Goal: Use online tool/utility

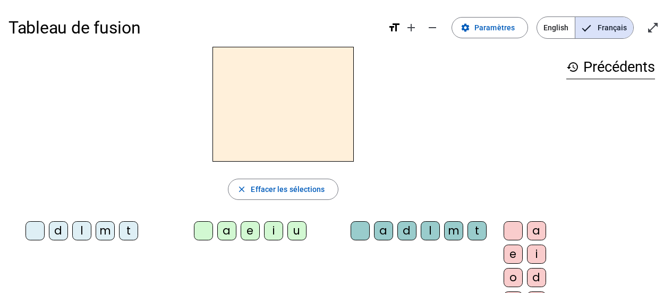
click at [126, 227] on div "t" at bounding box center [128, 230] width 19 height 19
click at [244, 229] on div "e" at bounding box center [249, 230] width 19 height 19
click at [57, 228] on div "d" at bounding box center [58, 230] width 19 height 19
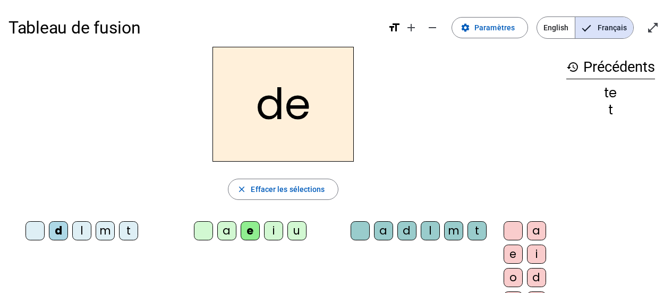
click at [105, 228] on div "m" at bounding box center [105, 230] width 19 height 19
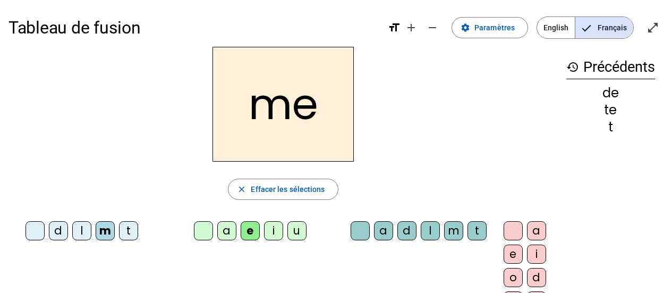
click at [220, 228] on div "a" at bounding box center [226, 230] width 19 height 19
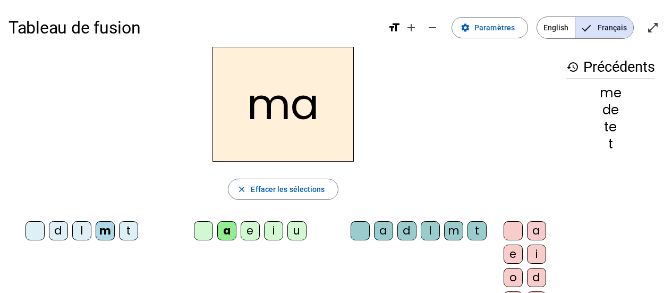
click at [437, 230] on div "l" at bounding box center [429, 230] width 19 height 19
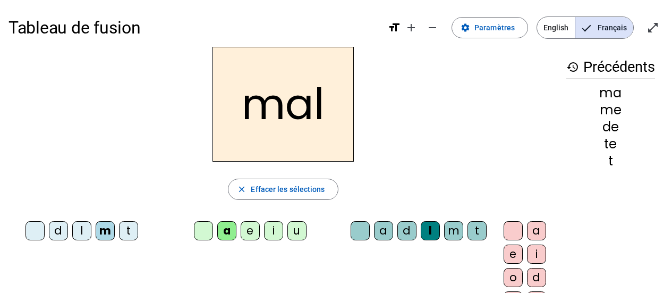
click at [269, 229] on div "i" at bounding box center [273, 230] width 19 height 19
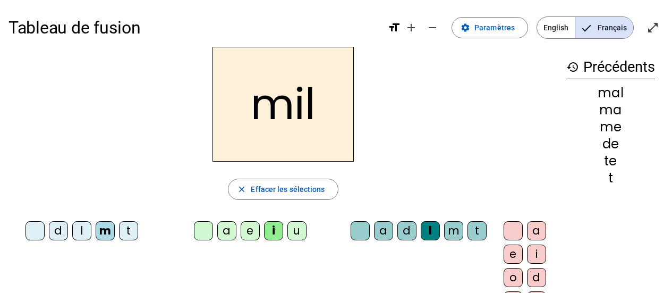
click at [221, 228] on div "a" at bounding box center [226, 230] width 19 height 19
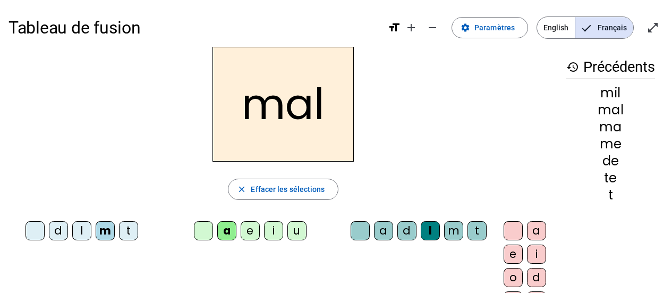
click at [268, 229] on div "i" at bounding box center [273, 230] width 19 height 19
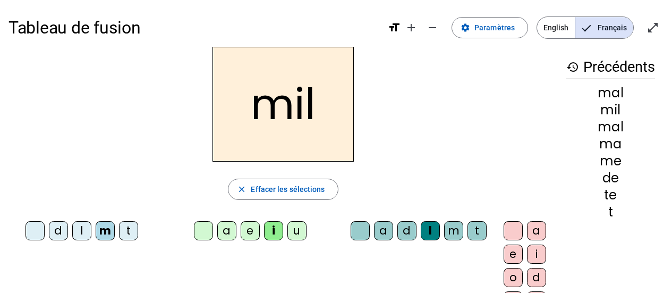
click at [219, 227] on div "a" at bounding box center [226, 230] width 19 height 19
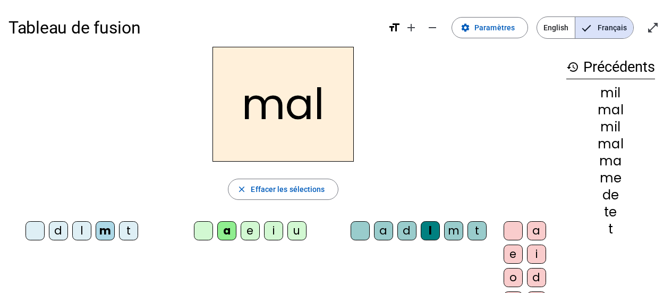
click at [264, 231] on div "i" at bounding box center [273, 230] width 19 height 19
